Goal: Book appointment/travel/reservation

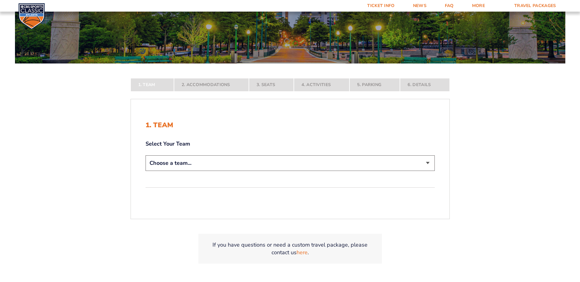
scroll to position [92, 0]
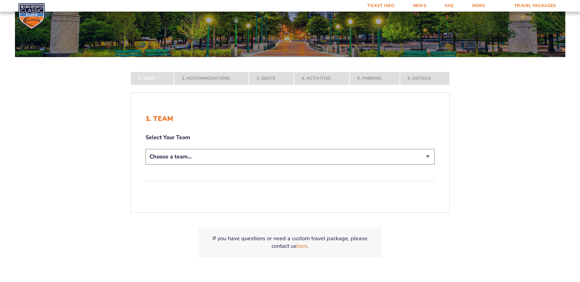
click at [427, 157] on select "Choose a team... Kentucky Wildcats Ohio State Buckeyes North Carolina Tar Heels…" at bounding box center [289, 157] width 289 height 16
select select "12956"
click at [145, 165] on select "Choose a team... Kentucky Wildcats Ohio State Buckeyes North Carolina Tar Heels…" at bounding box center [289, 157] width 289 height 16
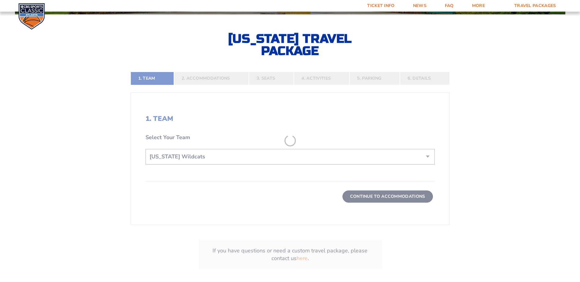
scroll to position [153, 0]
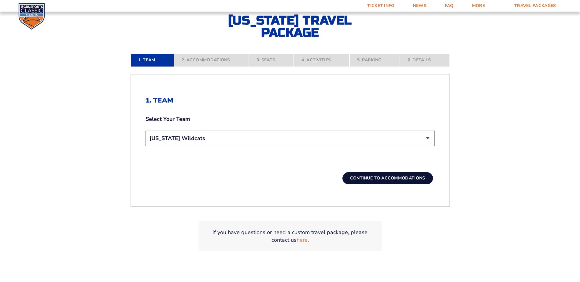
click at [408, 179] on button "Continue To Accommodations" at bounding box center [387, 178] width 90 height 12
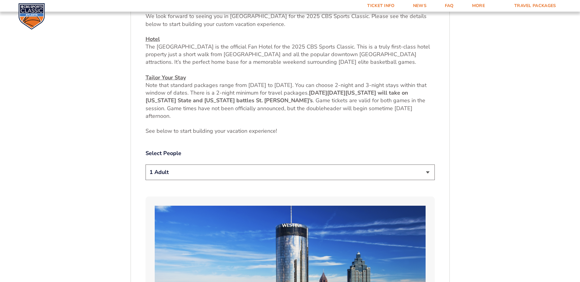
scroll to position [286, 0]
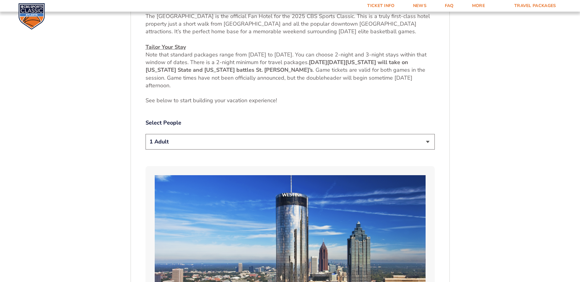
click at [427, 142] on select "1 Adult 2 Adults 3 Adults 4 Adults 2 Adults + 1 Child 2 Adults + 2 Children 2 A…" at bounding box center [289, 142] width 289 height 16
select select "2 Adults"
click at [145, 134] on select "1 Adult 2 Adults 3 Adults 4 Adults 2 Adults + 1 Child 2 Adults + 2 Children 2 A…" at bounding box center [289, 142] width 289 height 16
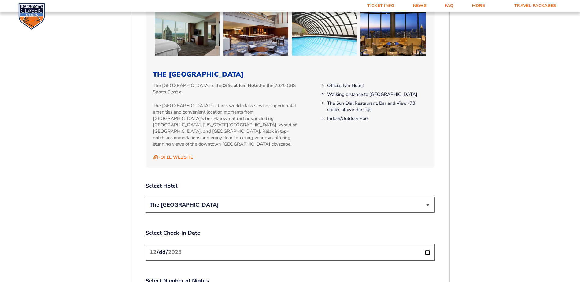
scroll to position [623, 0]
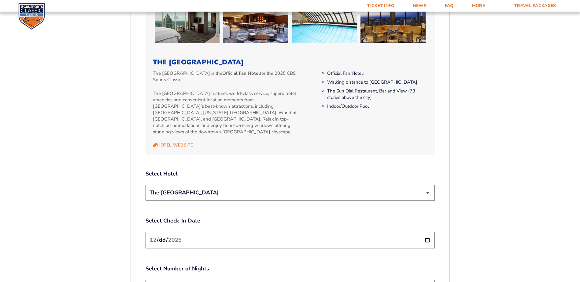
click at [428, 186] on select "The [GEOGRAPHIC_DATA]" at bounding box center [289, 193] width 289 height 16
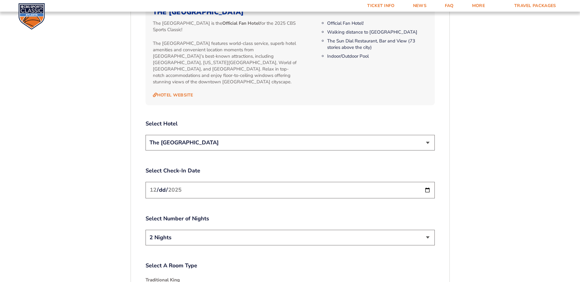
scroll to position [684, 0]
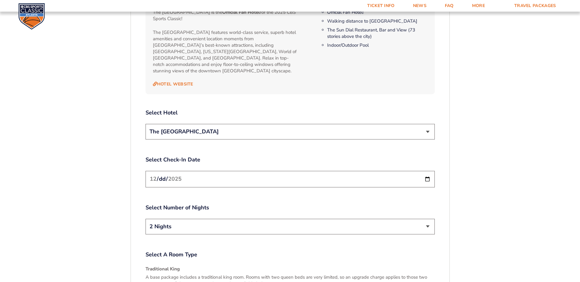
click at [427, 173] on input "2025-12-19" at bounding box center [289, 179] width 289 height 16
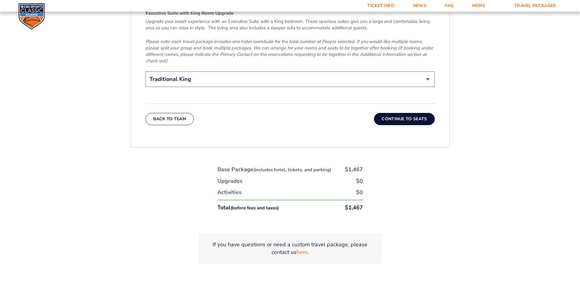
scroll to position [1020, 0]
click at [400, 113] on button "Continue To Seats" at bounding box center [404, 118] width 61 height 12
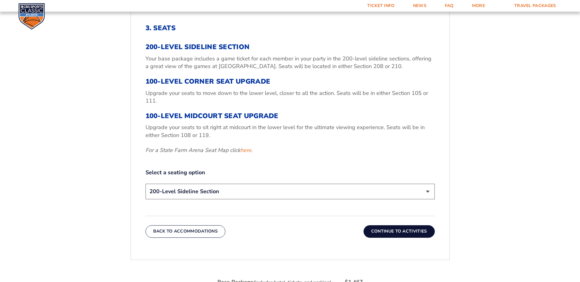
scroll to position [195, 0]
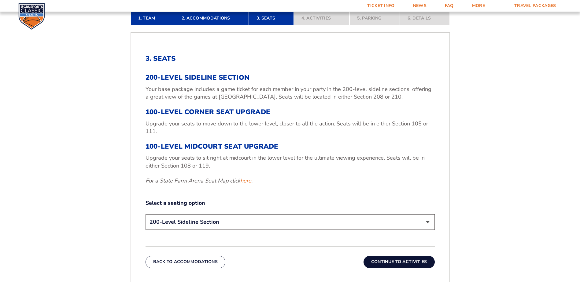
click at [428, 221] on select "200-Level Sideline Section 100-Level Corner Seat Upgrade (+$120 per person) 100…" at bounding box center [289, 223] width 289 height 16
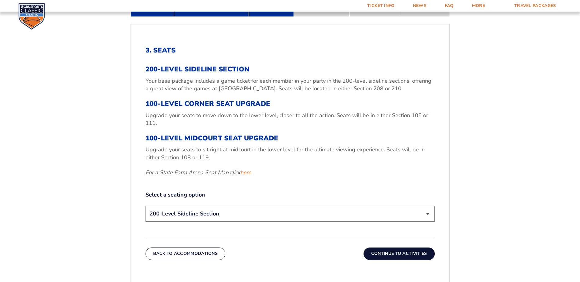
scroll to position [225, 0]
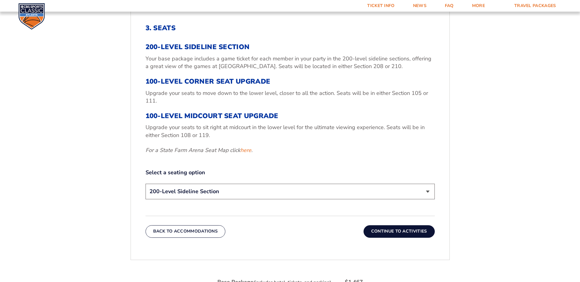
click at [427, 193] on select "200-Level Sideline Section 100-Level Corner Seat Upgrade (+$120 per person) 100…" at bounding box center [289, 192] width 289 height 16
click at [145, 184] on select "200-Level Sideline Section 100-Level Corner Seat Upgrade (+$120 per person) 100…" at bounding box center [289, 192] width 289 height 16
click at [426, 190] on select "200-Level Sideline Section 100-Level Corner Seat Upgrade (+$120 per person) 100…" at bounding box center [289, 192] width 289 height 16
click at [145, 184] on select "200-Level Sideline Section 100-Level Corner Seat Upgrade (+$120 per person) 100…" at bounding box center [289, 192] width 289 height 16
click at [394, 232] on button "Continue To Activities" at bounding box center [398, 232] width 71 height 12
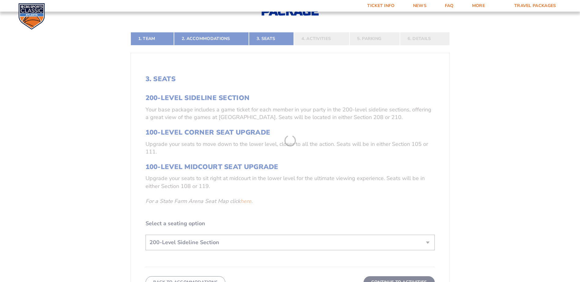
scroll to position [134, 0]
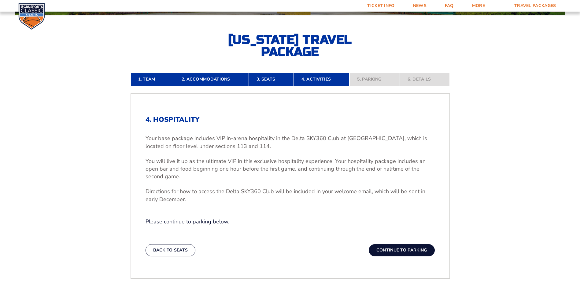
click at [391, 248] on button "Continue To Parking" at bounding box center [402, 251] width 66 height 12
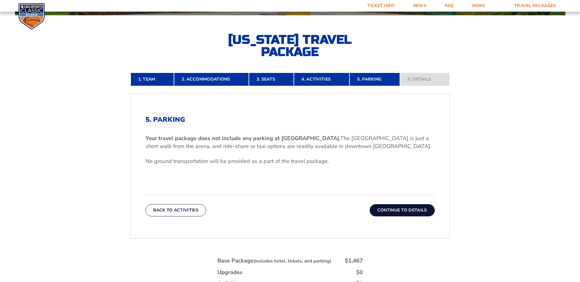
click at [406, 210] on button "Continue To Details" at bounding box center [402, 210] width 65 height 12
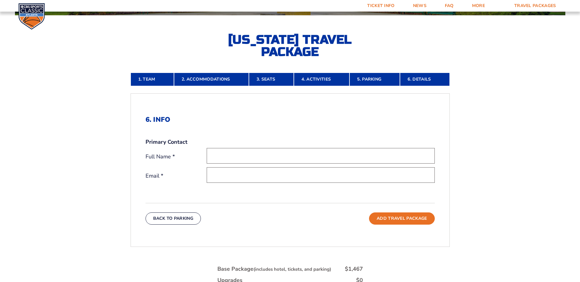
click at [246, 156] on input "text" at bounding box center [321, 156] width 228 height 16
type input "Delisa Smith"
type input "smithbrite@aol.com"
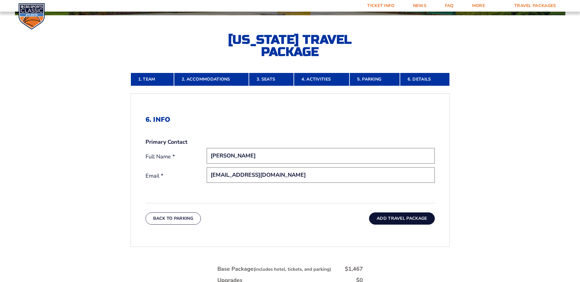
click at [401, 219] on button "Add Travel Package" at bounding box center [401, 219] width 65 height 12
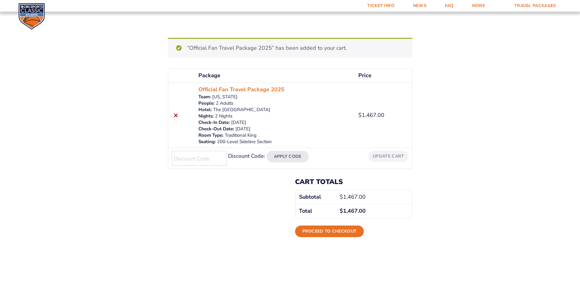
scroll to position [61, 0]
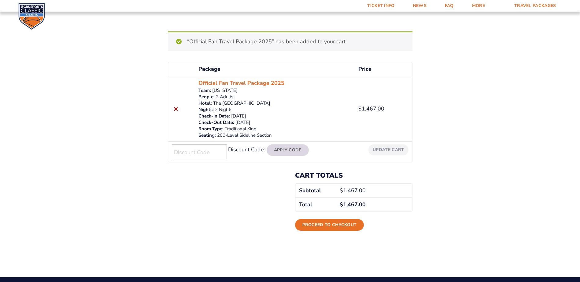
click at [282, 151] on button "Apply Code" at bounding box center [288, 151] width 42 height 12
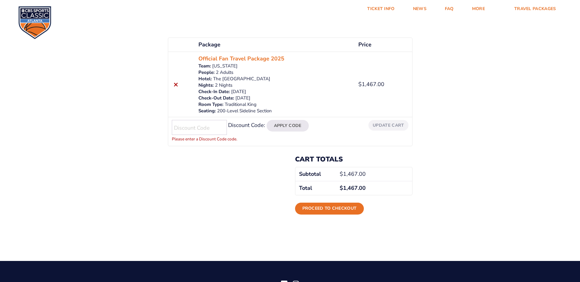
scroll to position [0, 0]
